Goal: Information Seeking & Learning: Learn about a topic

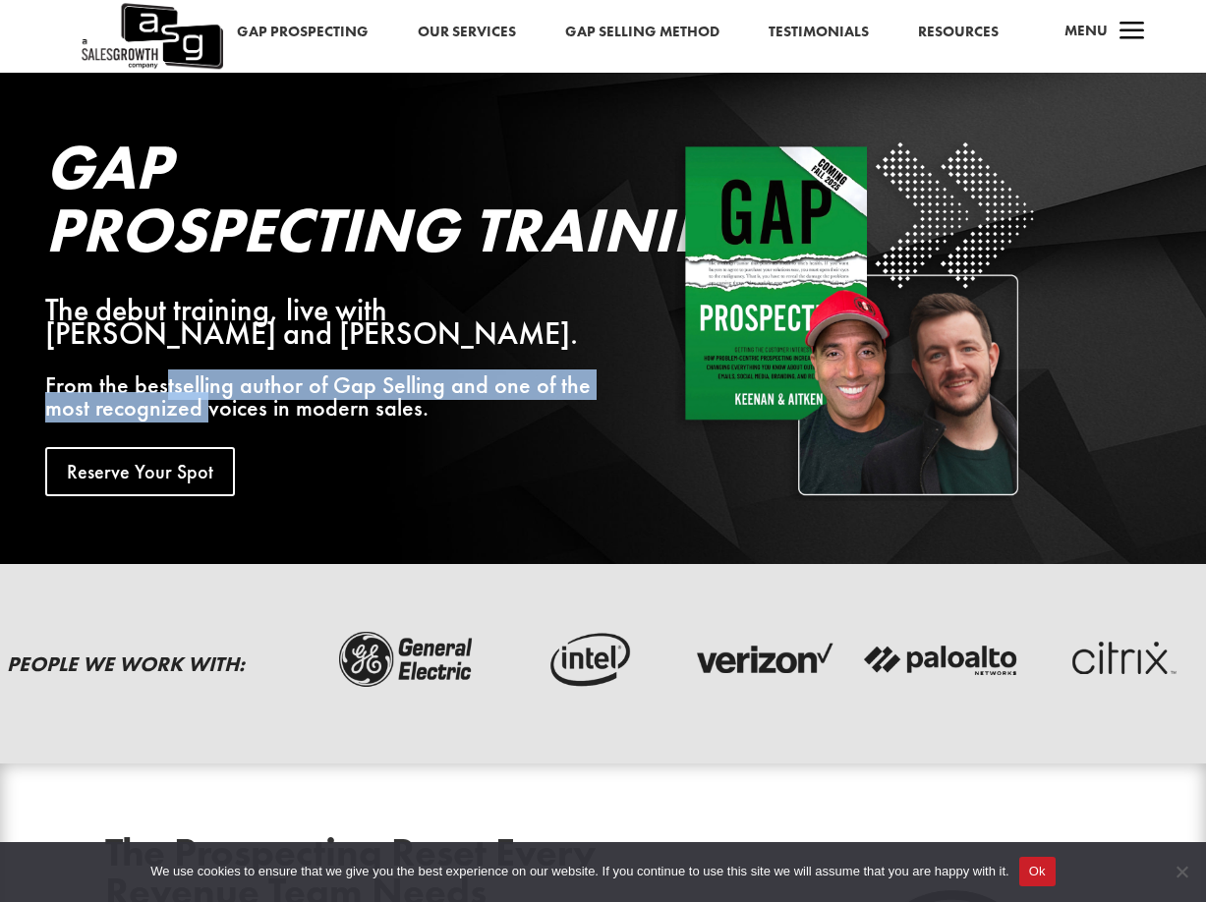
drag, startPoint x: 161, startPoint y: 384, endPoint x: 209, endPoint y: 396, distance: 49.6
click at [209, 396] on p "From the bestselling author of Gap Selling and one of the most recognized voice…" at bounding box center [332, 397] width 575 height 47
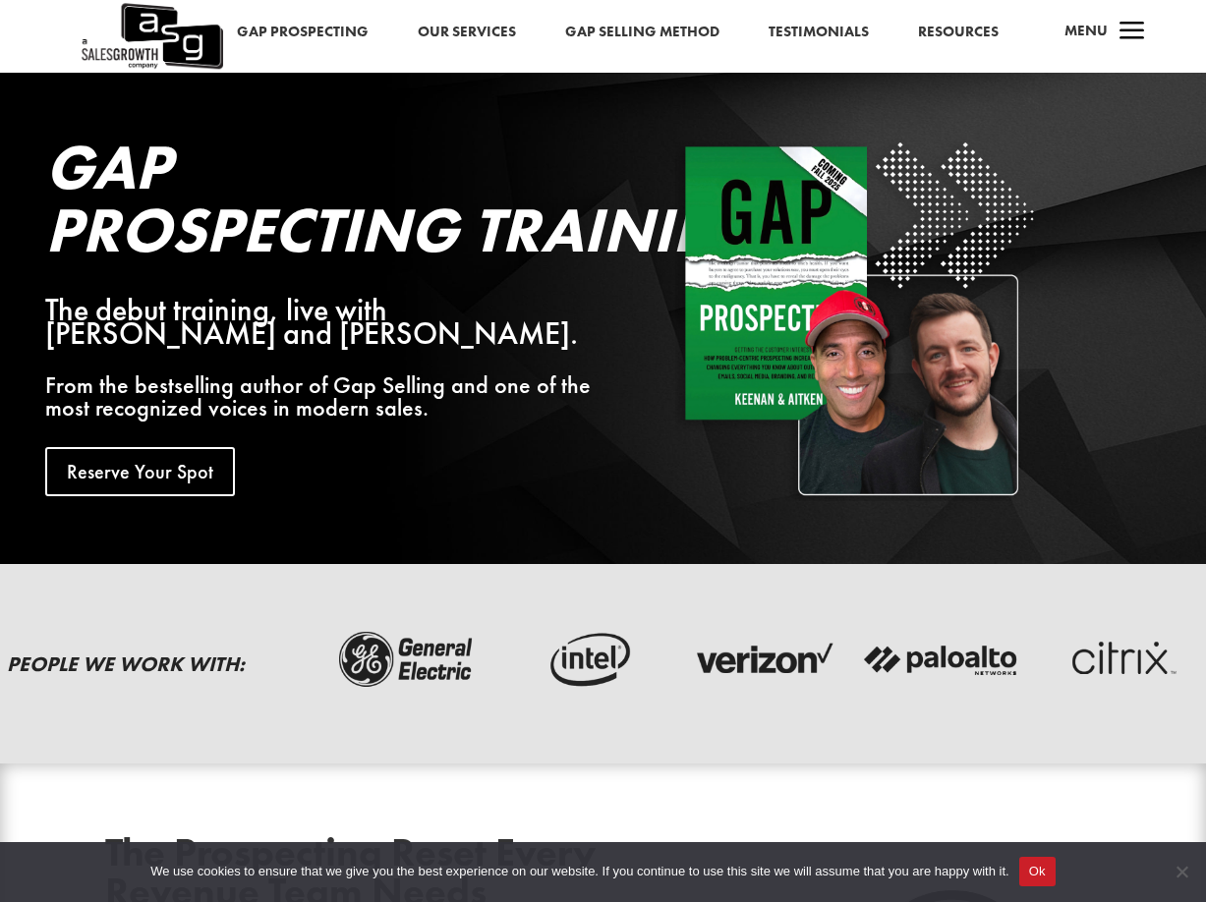
click at [262, 397] on p "From the bestselling author of Gap Selling and one of the most recognized voice…" at bounding box center [332, 397] width 575 height 47
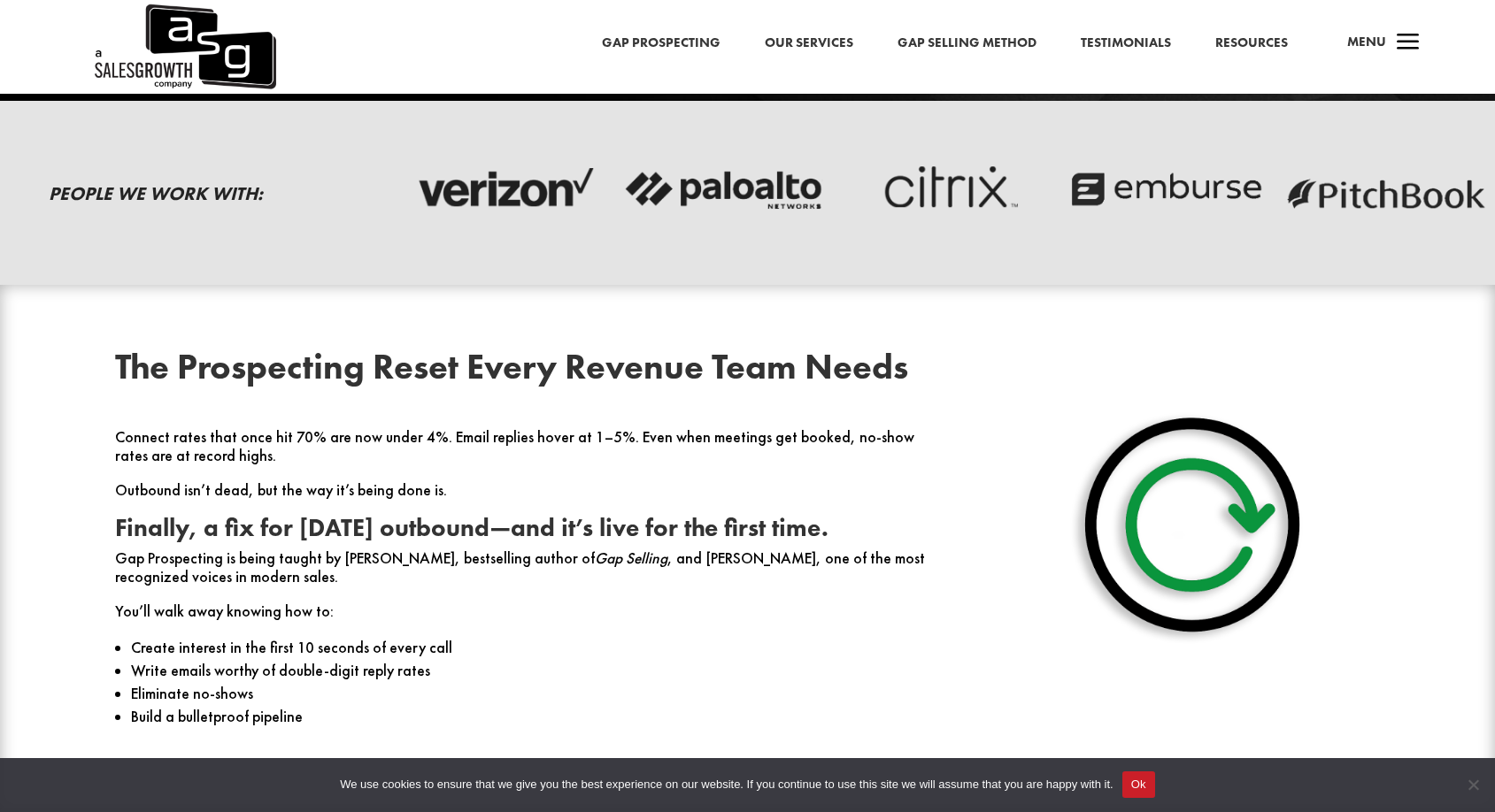
scroll to position [582, 0]
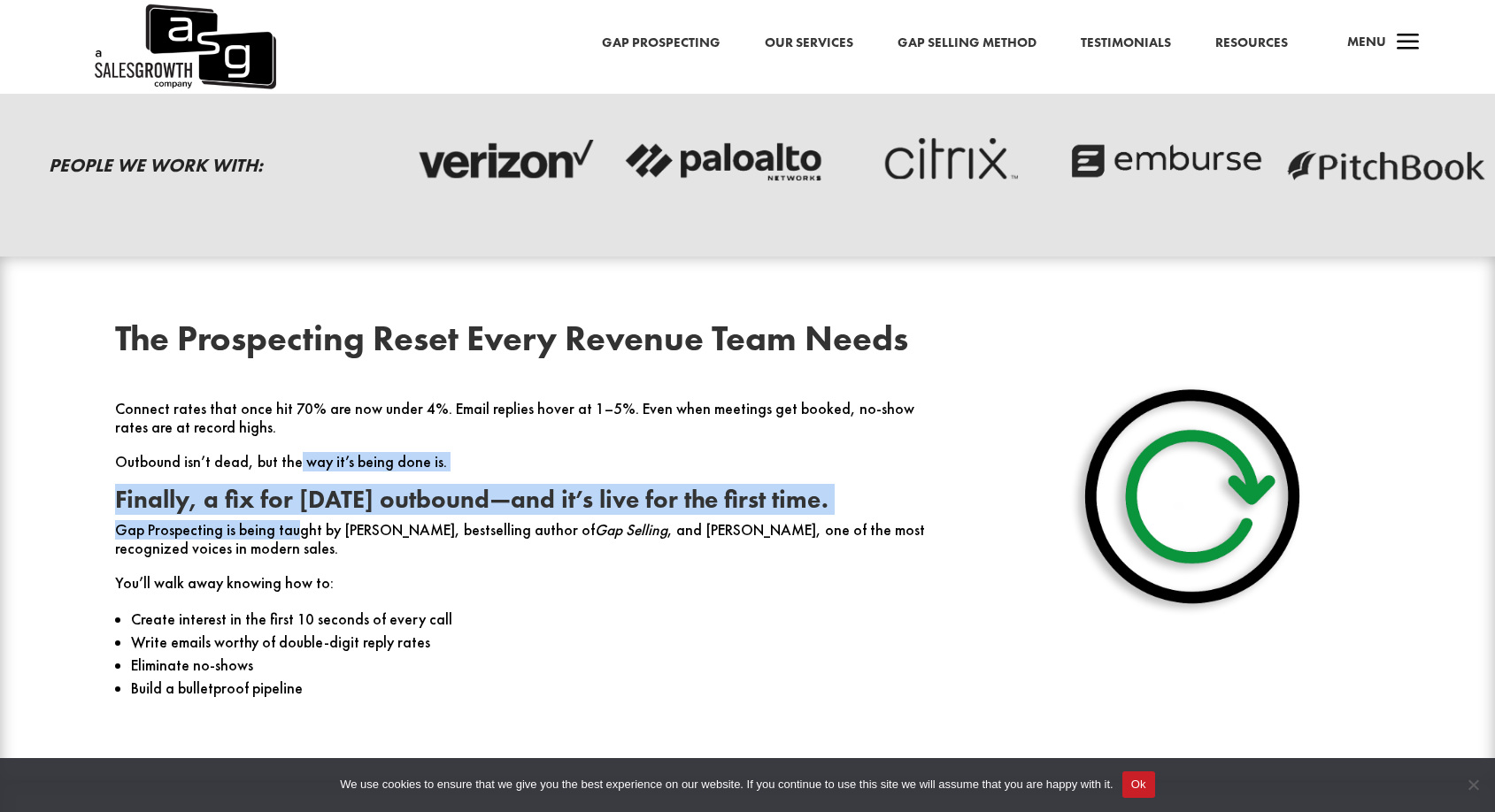
drag, startPoint x: 295, startPoint y: 528, endPoint x: 295, endPoint y: 460, distance: 68.0
click at [295, 460] on div "Connect rates that once hit 70% are now under 4%. Email replies hover at 1–5%. …" at bounding box center [525, 557] width 820 height 316
click at [294, 508] on strong "Finally, a fix for [DATE] outbound—and it’s live for the first time." at bounding box center [472, 500] width 713 height 31
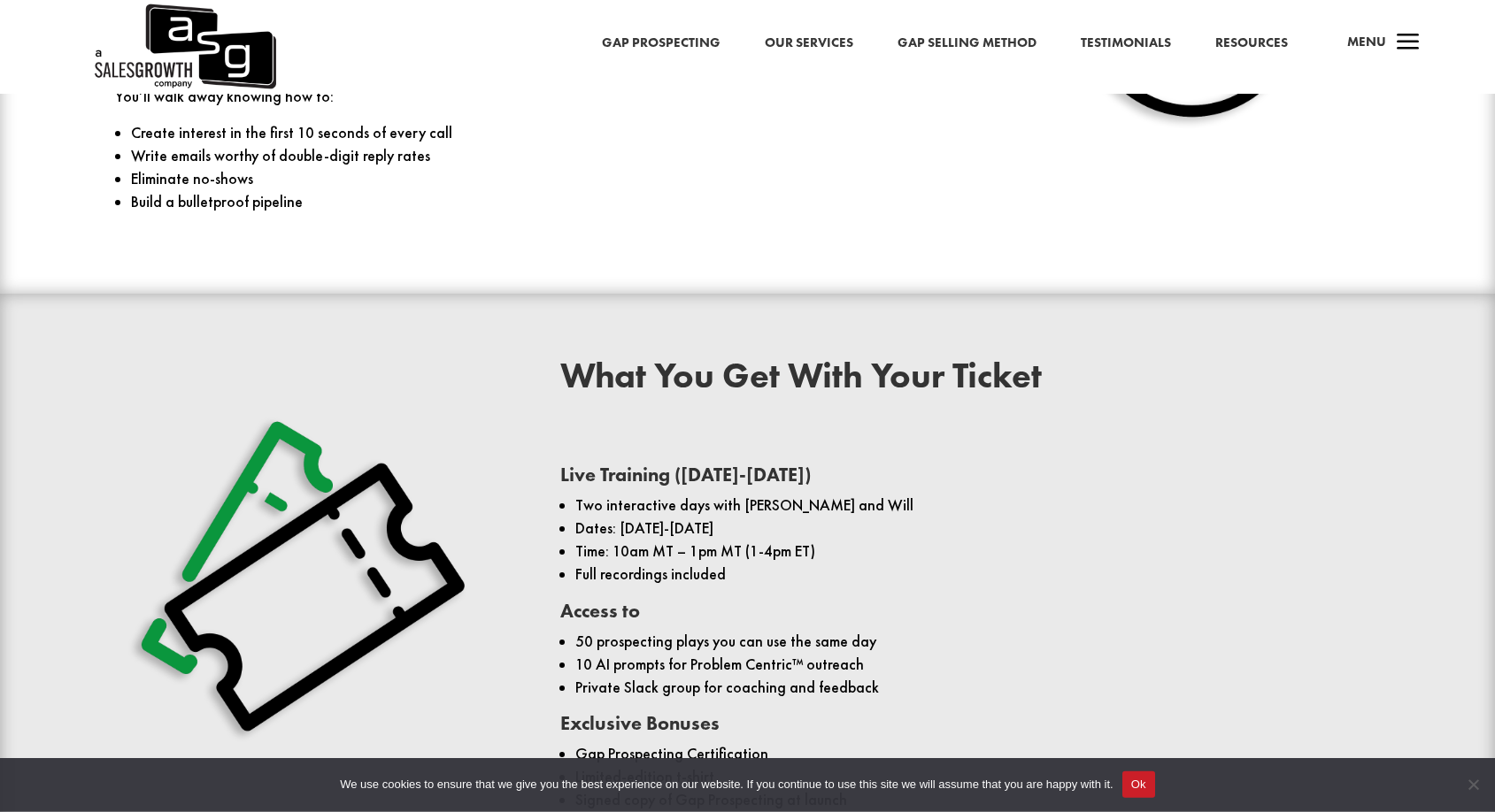
scroll to position [1123, 0]
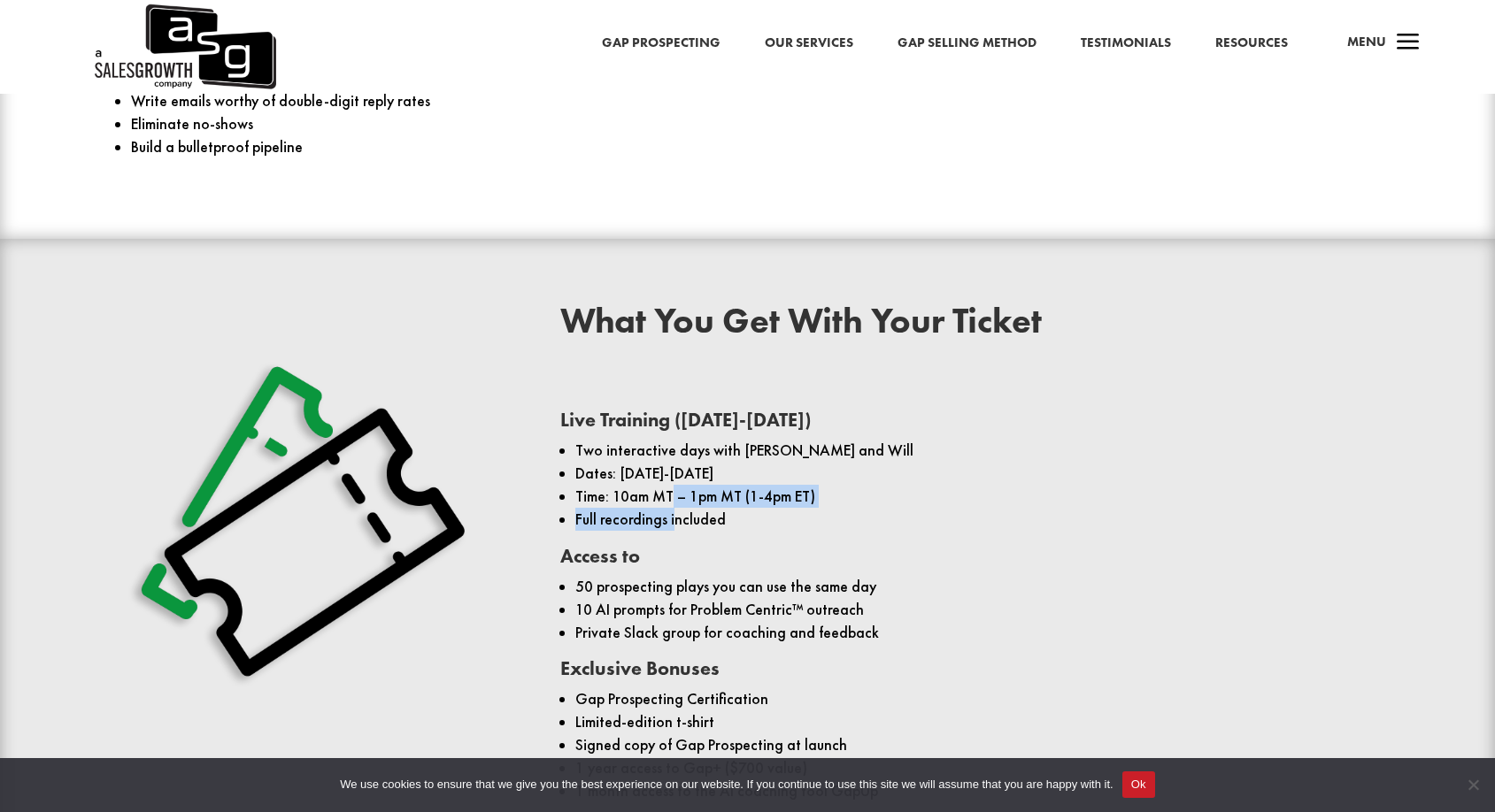
drag, startPoint x: 672, startPoint y: 525, endPoint x: 666, endPoint y: 462, distance: 63.3
click at [666, 463] on ul "Two interactive days with [PERSON_NAME] and Will Dates: [DATE]-[DATE] Time: 10a…" at bounding box center [970, 493] width 820 height 108
click at [861, 492] on li "Time: 10am MT – 1pm MT (1-4pm ET)" at bounding box center [977, 497] width 804 height 23
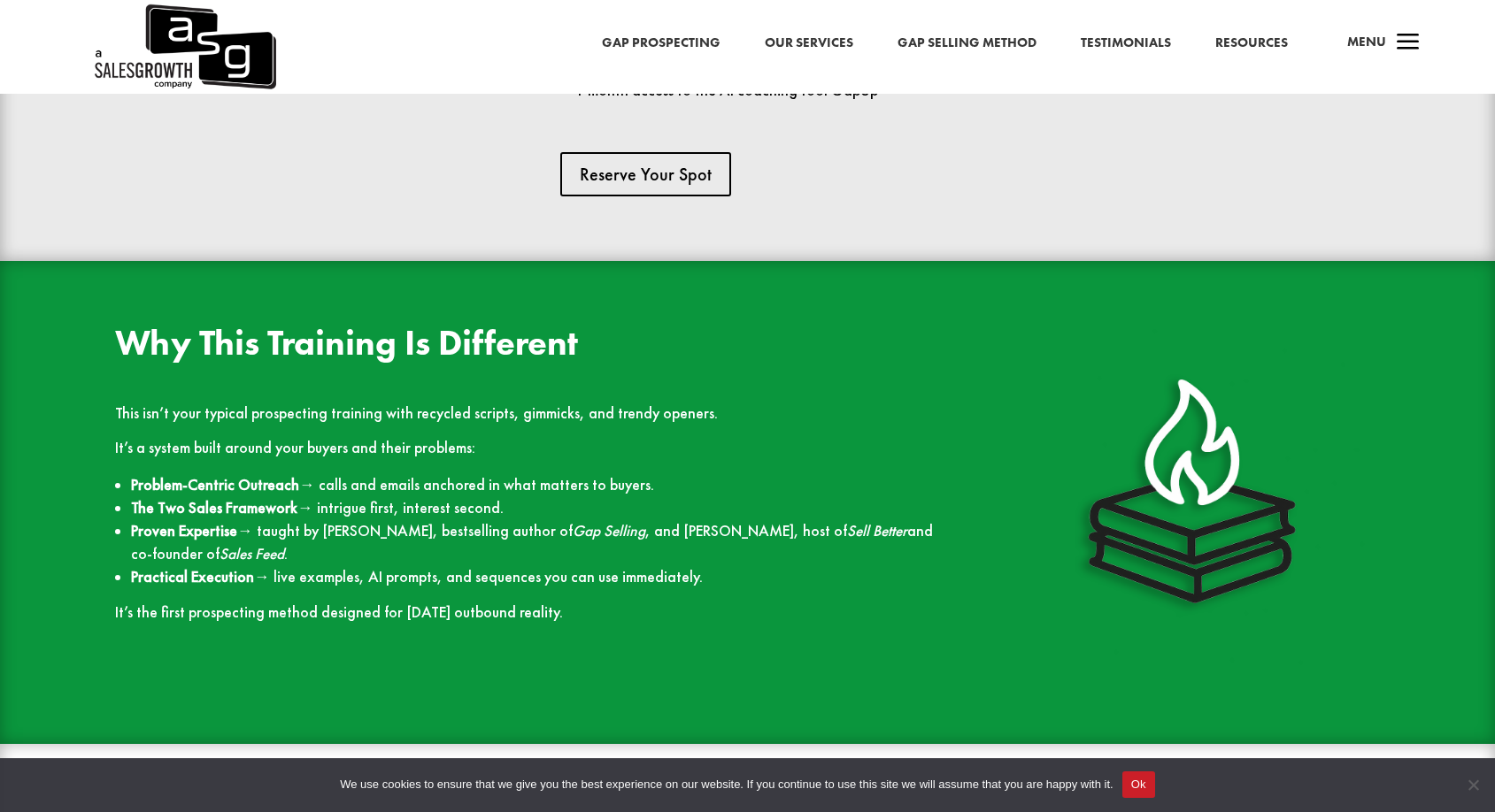
scroll to position [1845, 0]
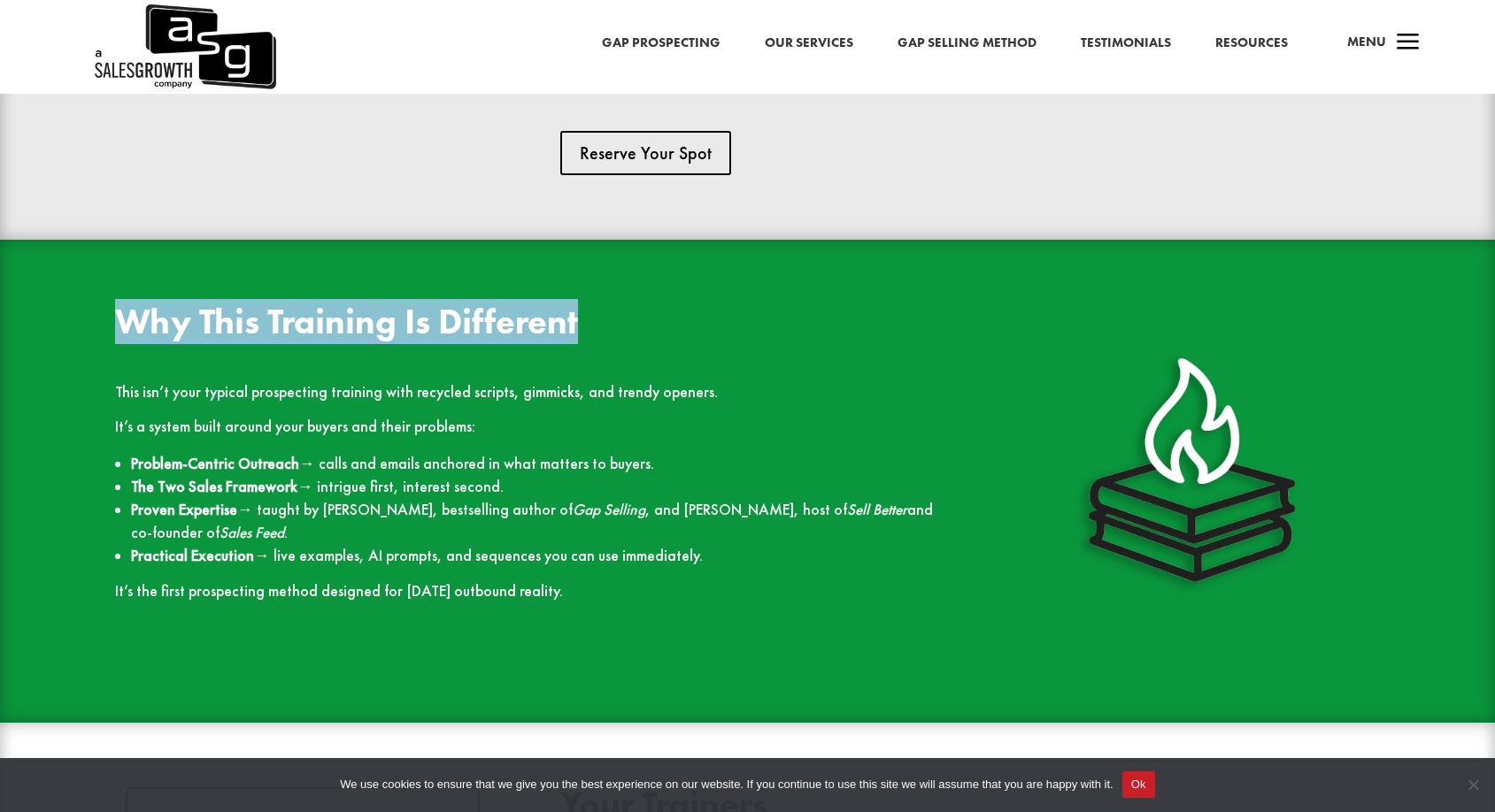
drag, startPoint x: 678, startPoint y: 530, endPoint x: 666, endPoint y: 338, distance: 192.4
click at [666, 338] on div "Why This Training Is Different This isn’t your typical prospecting training wit…" at bounding box center [748, 482] width 1346 height 401
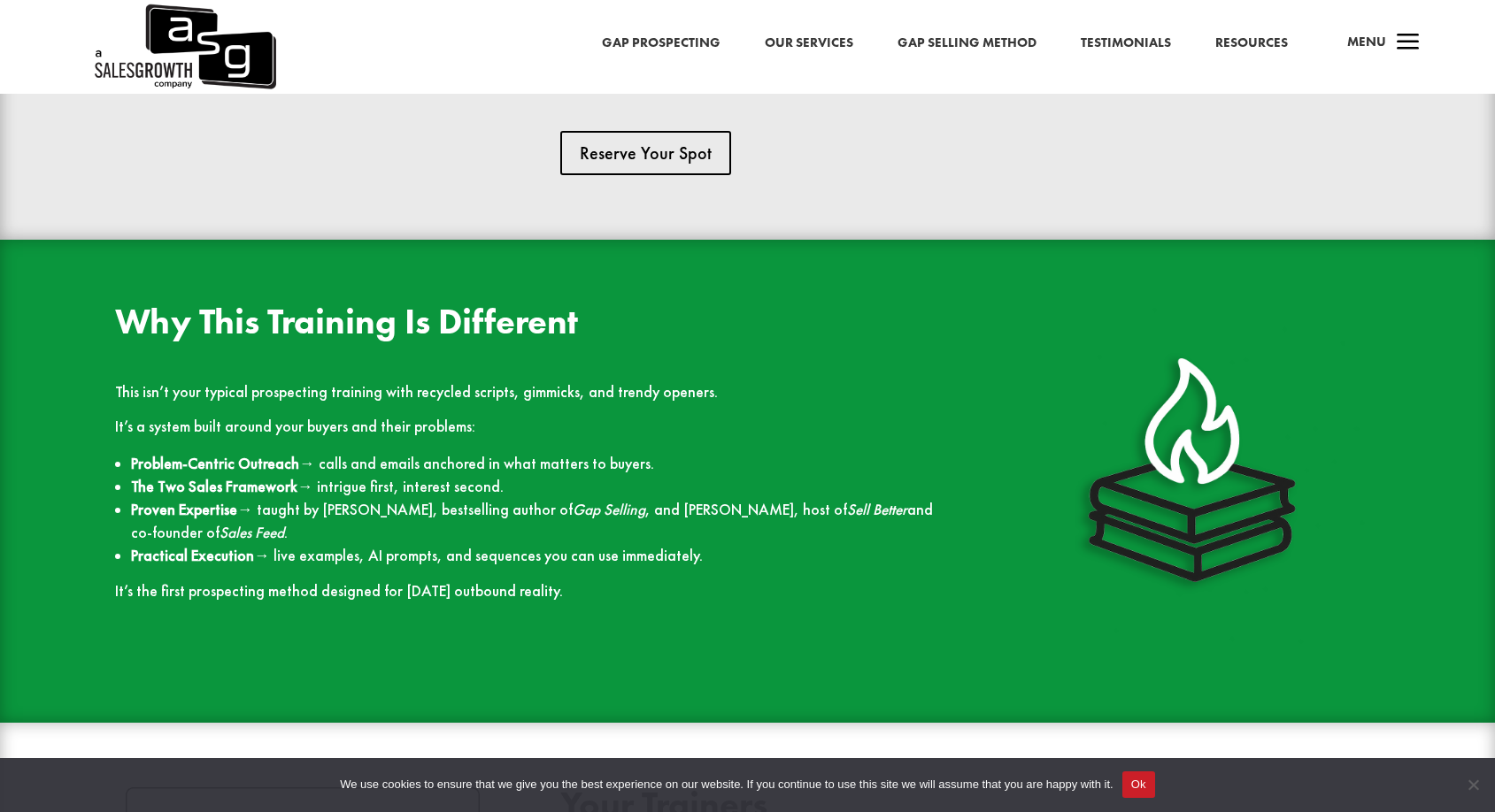
click at [739, 379] on div "Why This Training Is Different This isn’t your typical prospecting training wit…" at bounding box center [525, 452] width 820 height 296
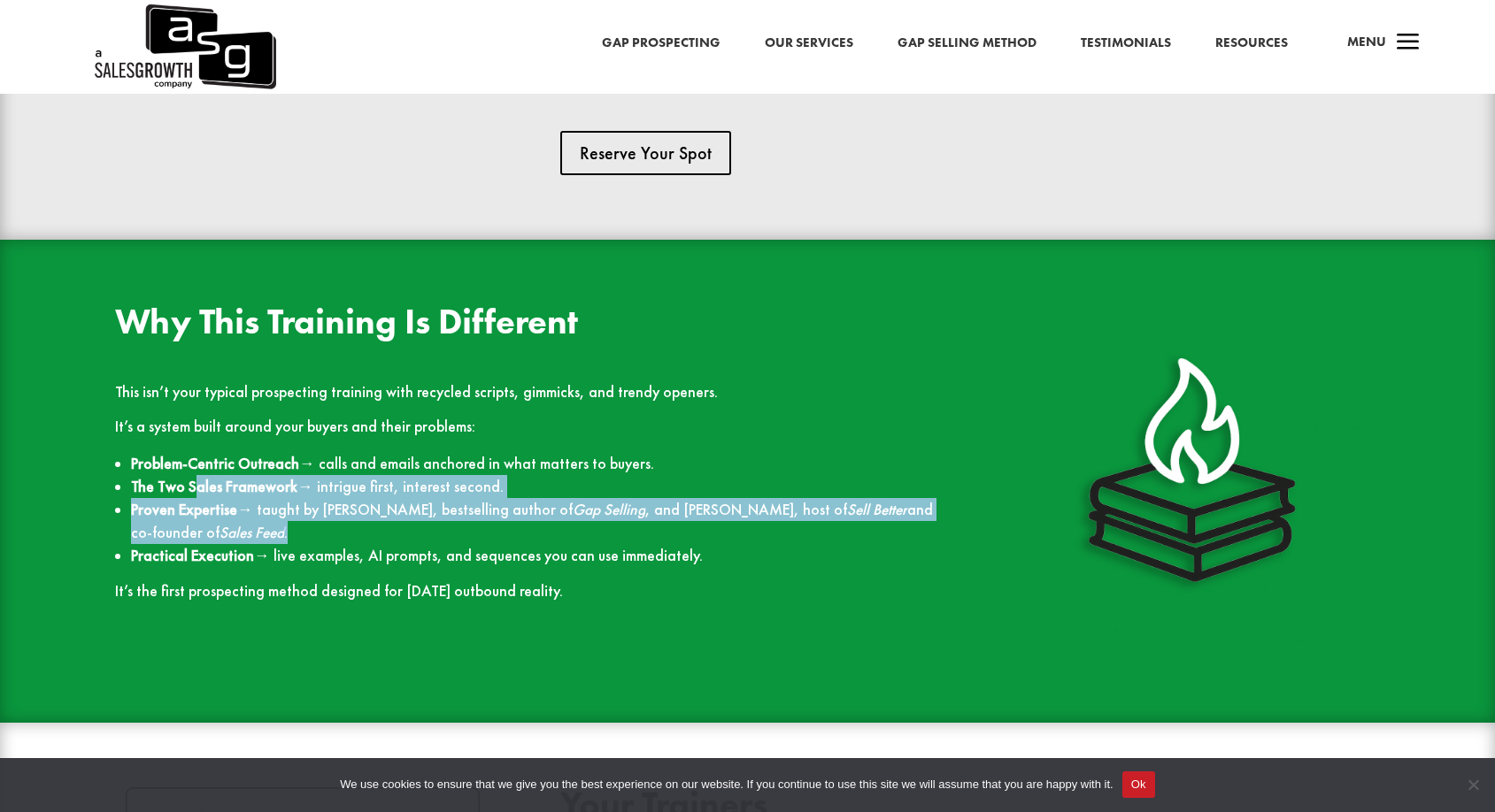
drag, startPoint x: 198, startPoint y: 498, endPoint x: 288, endPoint y: 542, distance: 100.2
click at [288, 542] on ul "Problem-Centric Outreach → calls and emails anchored in what matters to buyers.…" at bounding box center [525, 518] width 820 height 131
click at [290, 542] on li "Proven Expertise → taught by [PERSON_NAME], bestselling author of Gap Selling ,…" at bounding box center [533, 520] width 804 height 46
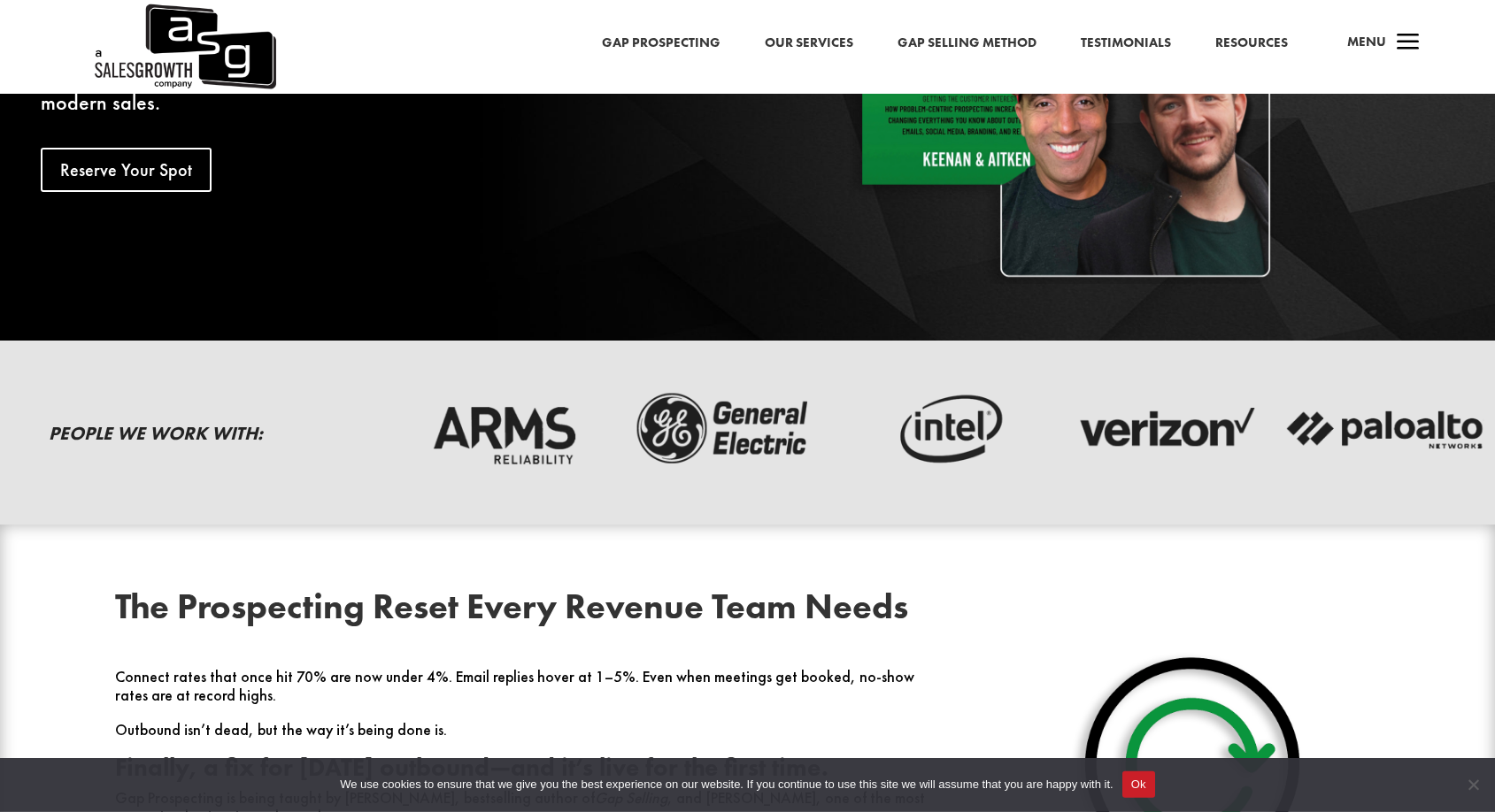
scroll to position [0, 0]
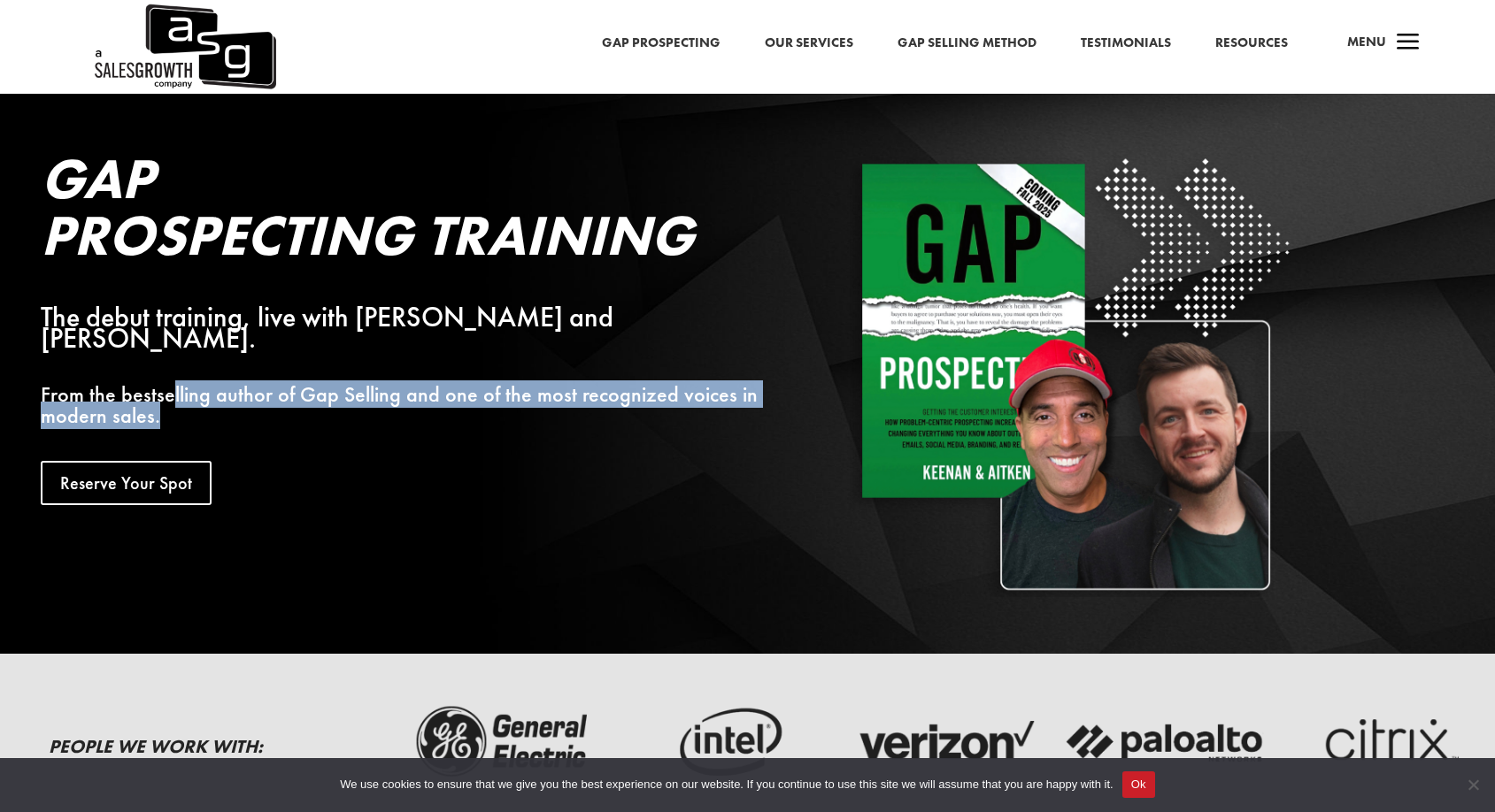
drag, startPoint x: 160, startPoint y: 394, endPoint x: 175, endPoint y: 372, distance: 26.6
click at [167, 384] on p "From the bestselling author of Gap Selling and one of the most recognized voice…" at bounding box center [406, 405] width 731 height 42
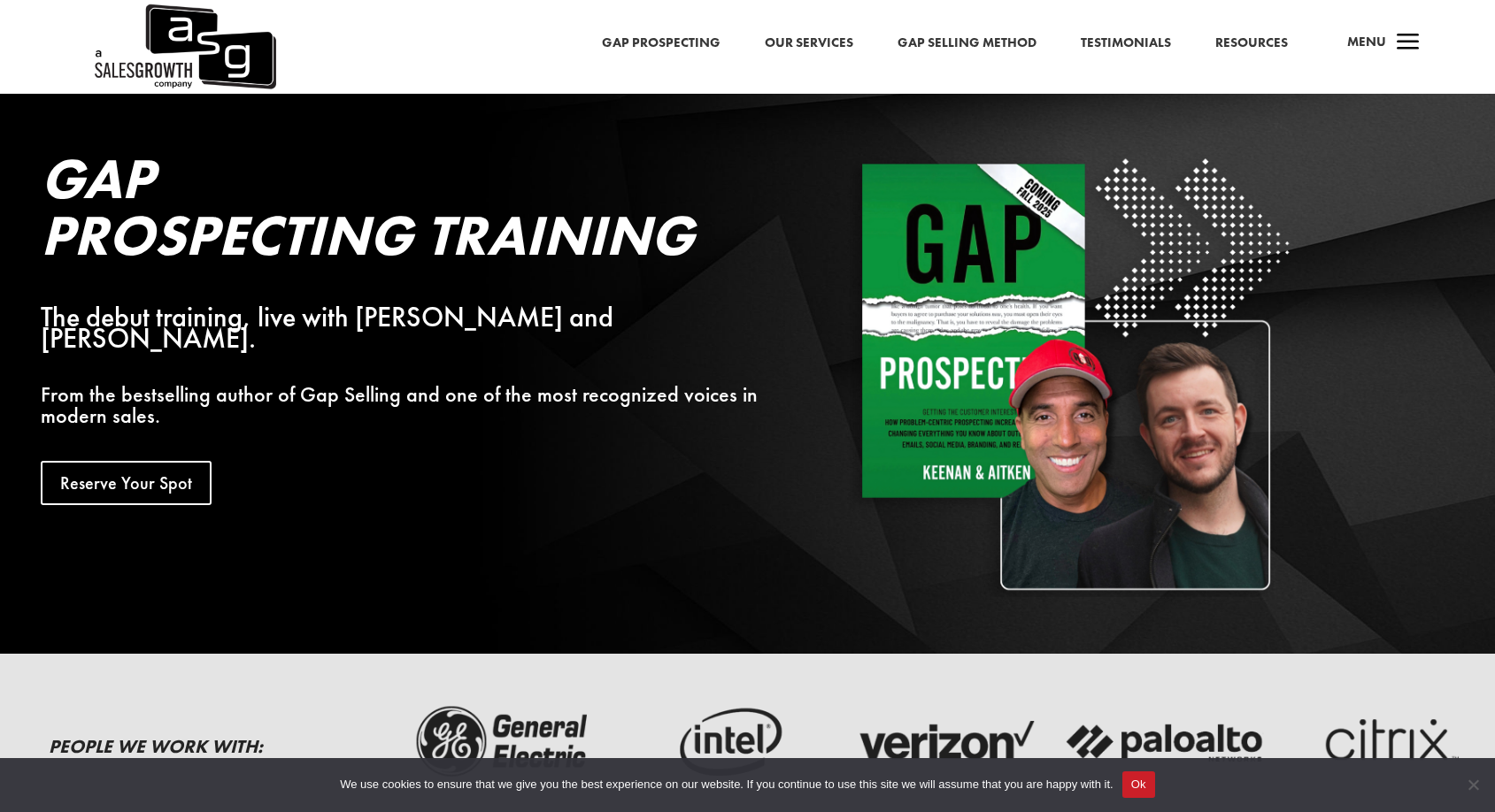
click at [358, 422] on div "Gap Prospecting Training The debut training, live with [PERSON_NAME] and [PERSO…" at bounding box center [406, 328] width 731 height 355
